Goal: Task Accomplishment & Management: Use online tool/utility

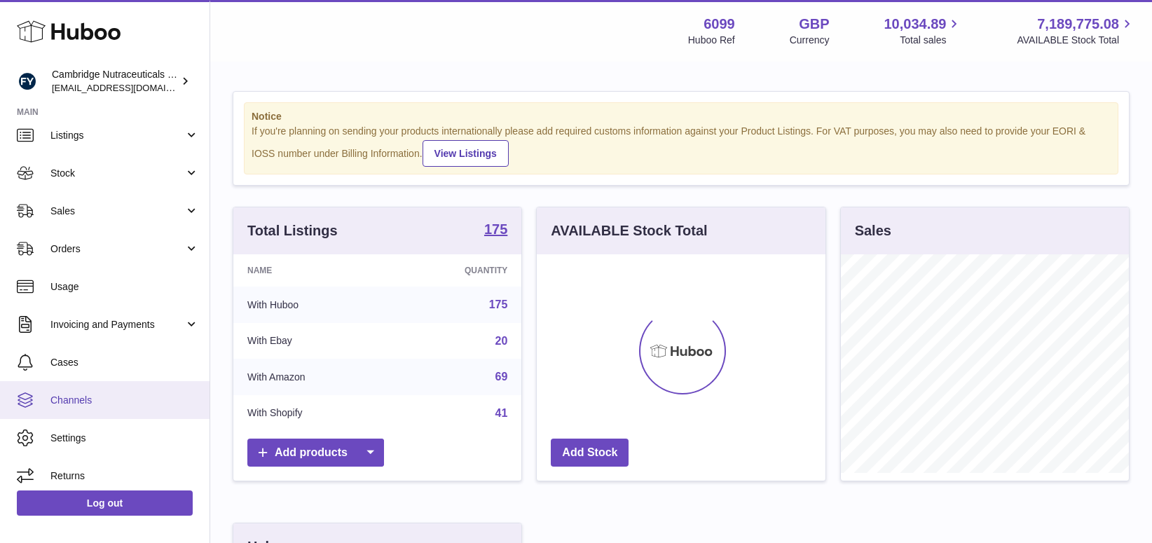
scroll to position [93, 0]
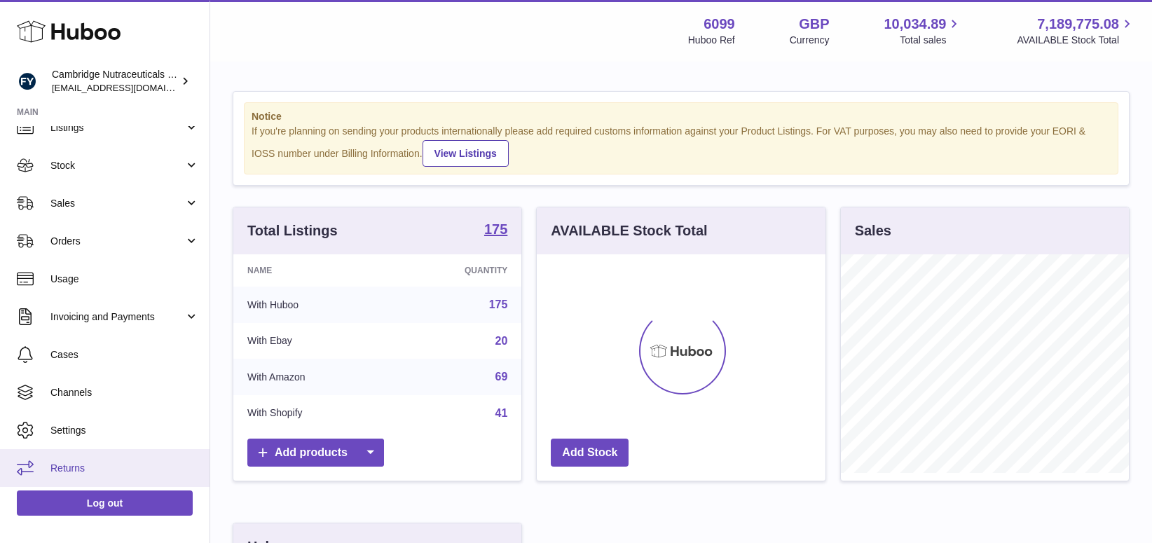
click at [92, 458] on link "Returns" at bounding box center [104, 468] width 209 height 38
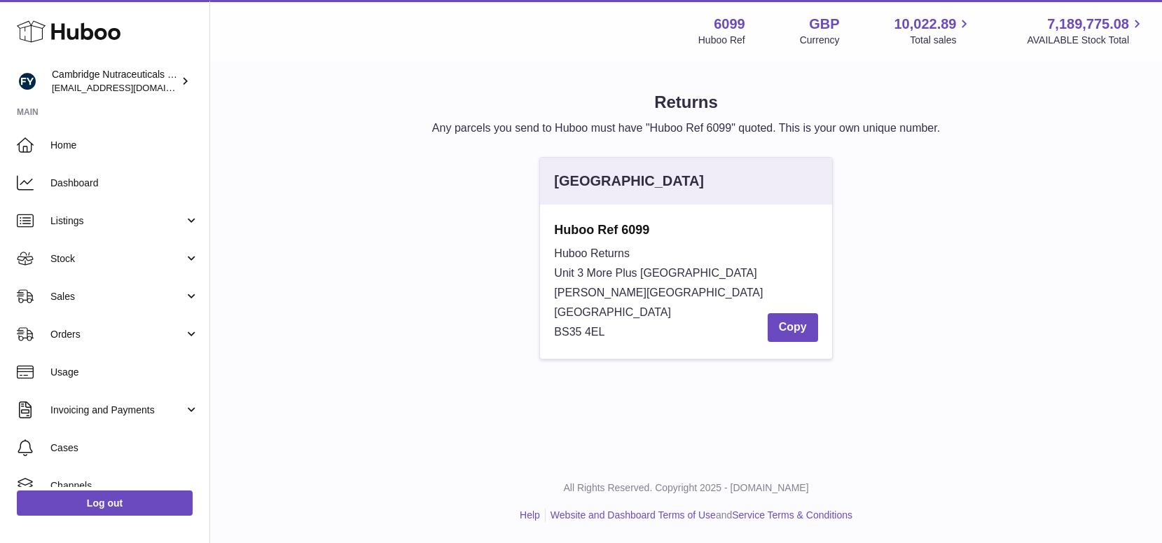
drag, startPoint x: 556, startPoint y: 226, endPoint x: 660, endPoint y: 324, distance: 142.7
click at [660, 324] on div "Huboo Ref 6099 Huboo Returns Unit 3 More Plus Central Park Hudson Avenue Severn…" at bounding box center [685, 281] width 263 height 120
copy div "Huboo Ref 6099 Huboo Returns Unit 3 More Plus Central Park Hudson Avenue Severn…"
